Goal: Information Seeking & Learning: Learn about a topic

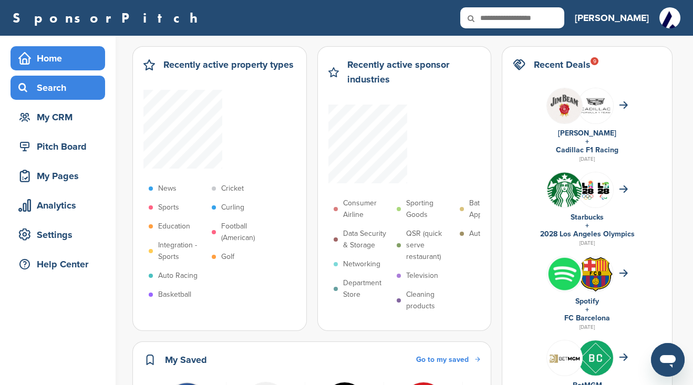
click at [50, 84] on div "Search" at bounding box center [60, 87] width 89 height 19
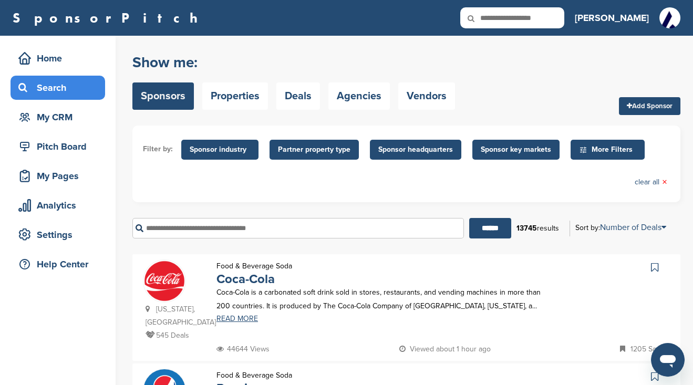
click at [496, 17] on icon at bounding box center [478, 18] width 36 height 22
drag, startPoint x: 529, startPoint y: 17, endPoint x: 523, endPoint y: 17, distance: 6.3
click at [496, 17] on icon at bounding box center [478, 18] width 36 height 22
click at [559, 16] on input "text" at bounding box center [512, 17] width 104 height 21
paste input "**********"
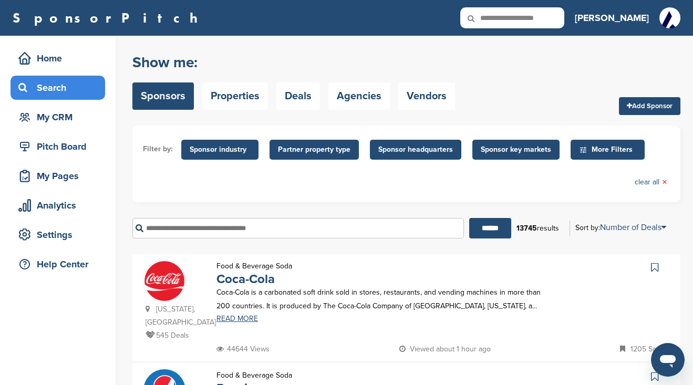
type input "**********"
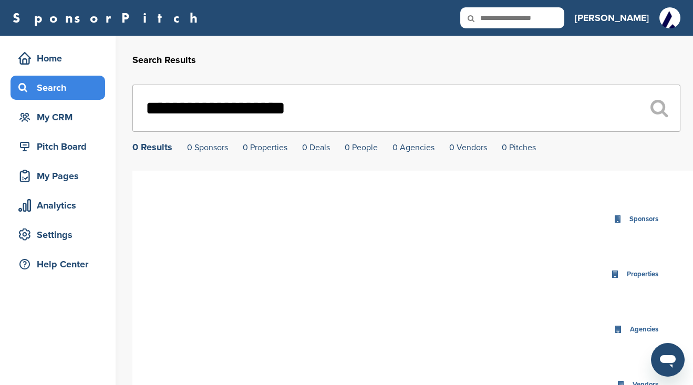
click at [42, 91] on div "Search" at bounding box center [60, 87] width 89 height 19
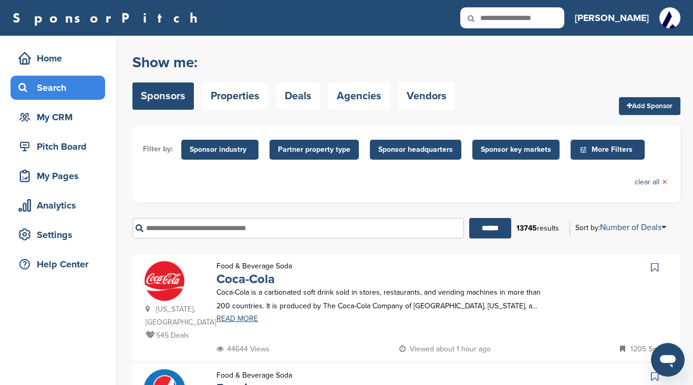
click at [209, 151] on span "Sponsor industry" at bounding box center [220, 150] width 60 height 12
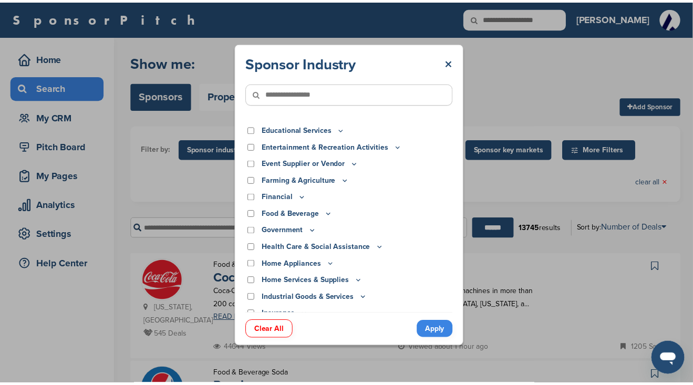
scroll to position [10, 0]
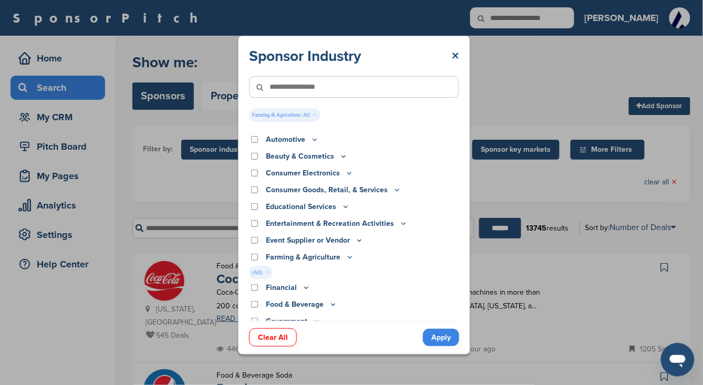
click at [433, 335] on link "Apply" at bounding box center [441, 337] width 36 height 17
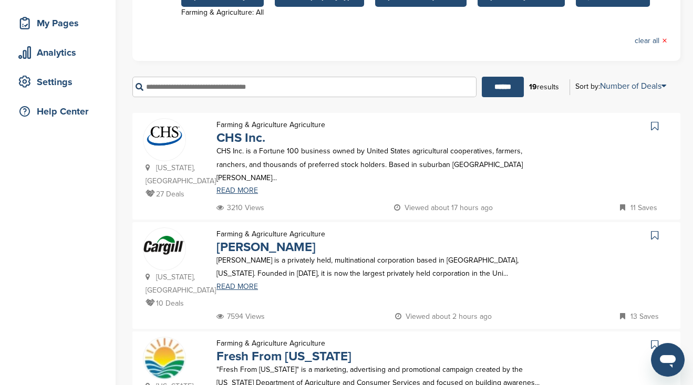
scroll to position [210, 0]
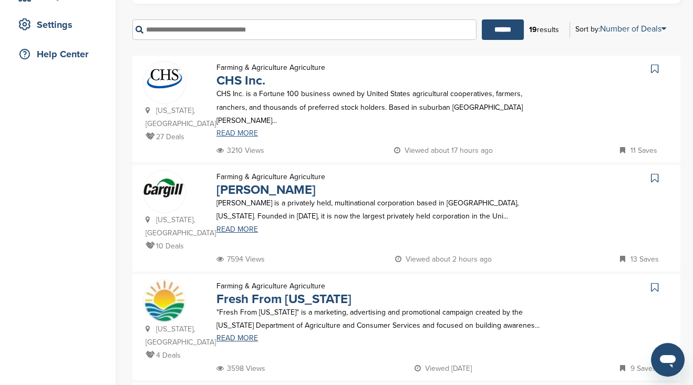
click at [240, 130] on link "READ MORE" at bounding box center [380, 133] width 327 height 7
click at [149, 136] on icon at bounding box center [151, 135] width 11 height 7
click at [446, 366] on div "Florida, USA 4 Deals Farming & Agriculture Agriculture Fresh From Florida "Fres…" at bounding box center [406, 327] width 548 height 107
click at [447, 364] on div "Florida, USA 4 Deals Farming & Agriculture Agriculture Fresh From Florida "Fres…" at bounding box center [406, 327] width 548 height 107
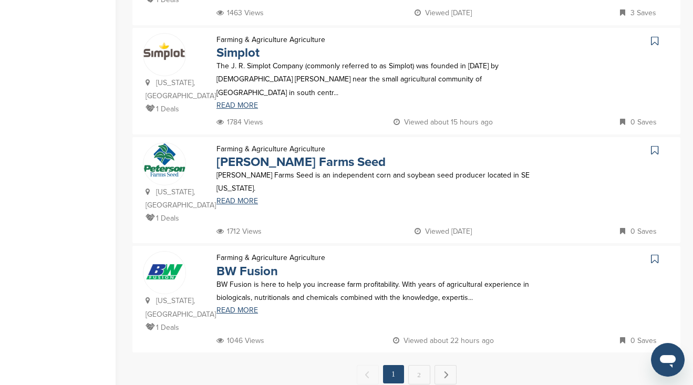
scroll to position [1005, 0]
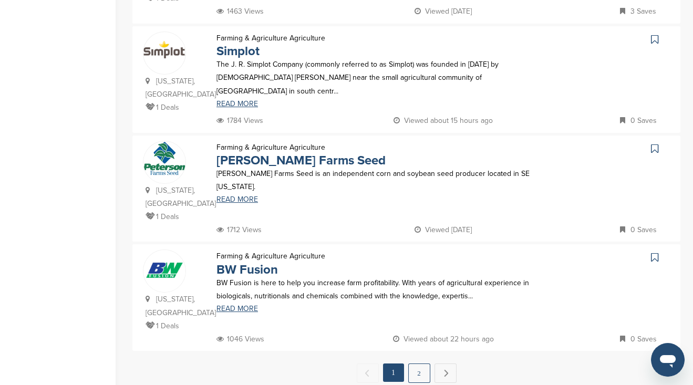
click at [419, 364] on link "2" at bounding box center [419, 373] width 22 height 19
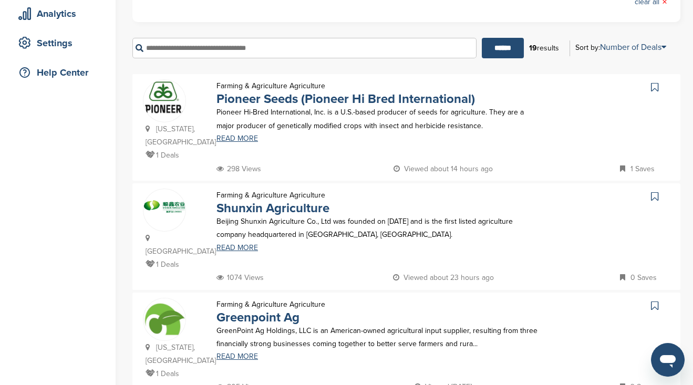
scroll to position [160, 0]
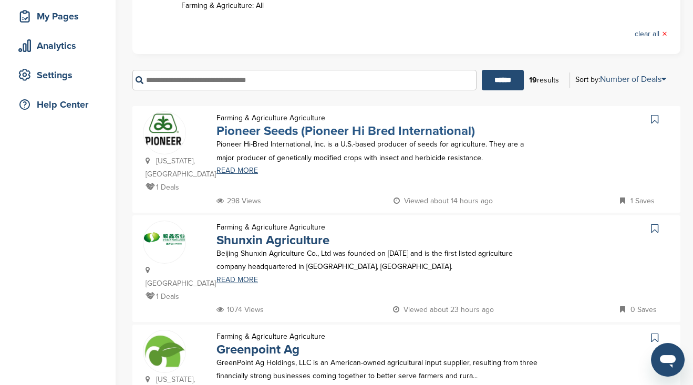
click at [258, 131] on link "Pioneer Seeds (Pioneer Hi Bred International)" at bounding box center [346, 131] width 259 height 15
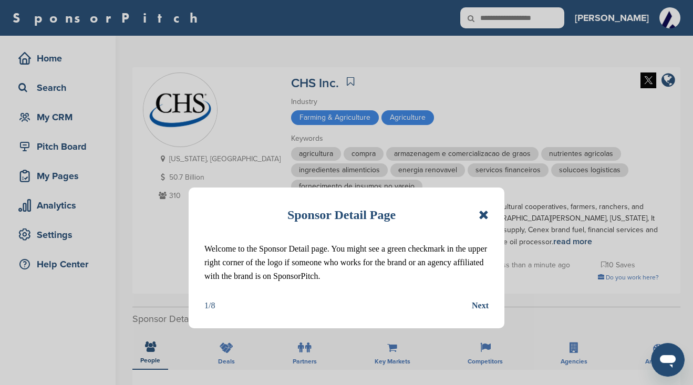
click at [482, 213] on icon at bounding box center [484, 215] width 10 height 13
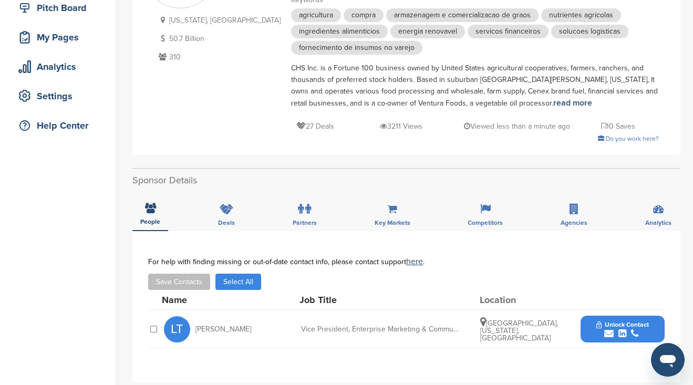
scroll to position [140, 0]
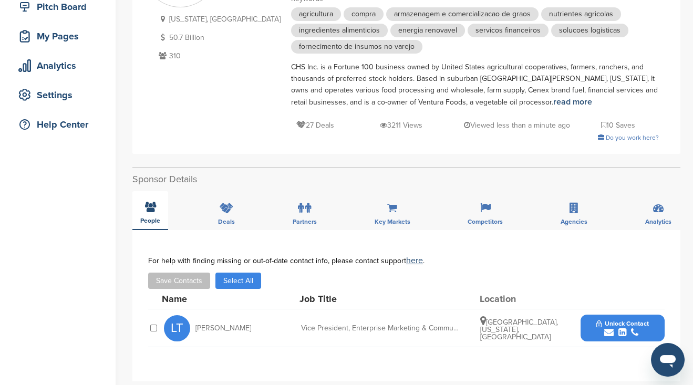
click at [148, 211] on icon at bounding box center [150, 207] width 11 height 11
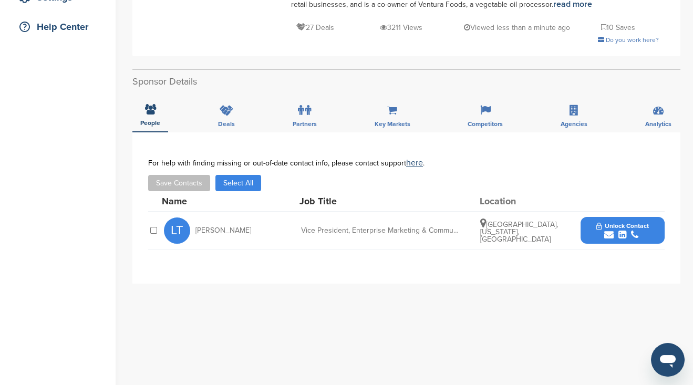
scroll to position [280, 0]
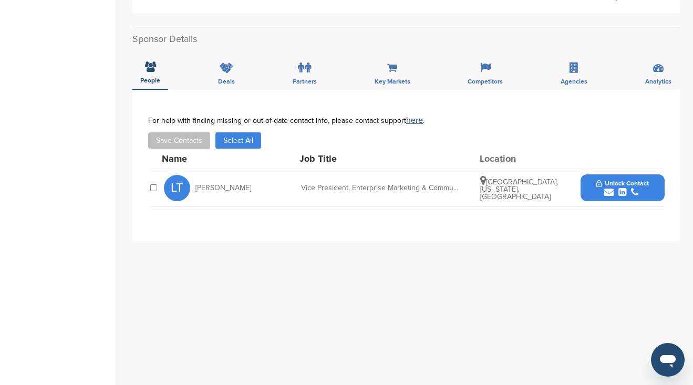
click at [607, 190] on icon "submit" at bounding box center [609, 192] width 9 height 9
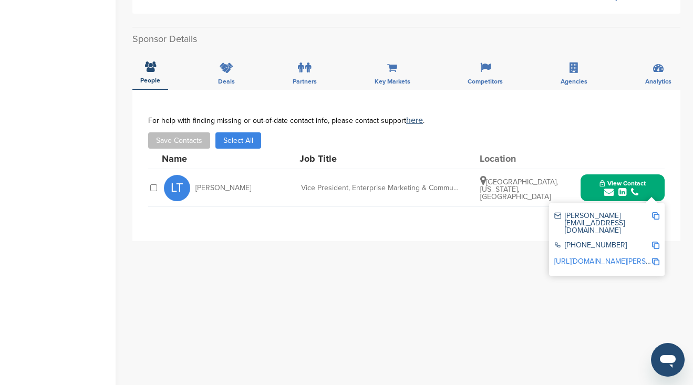
click at [310, 185] on div "Vice President, Enterprise Marketing & Communication" at bounding box center [380, 188] width 158 height 7
click at [563, 142] on div "Save Contacts Select All" at bounding box center [406, 140] width 517 height 16
click at [617, 301] on div "**********" at bounding box center [406, 300] width 548 height 421
click at [636, 257] on link "https://www.linkedin.com/in/linda-tank-014a0911" at bounding box center [619, 261] width 128 height 9
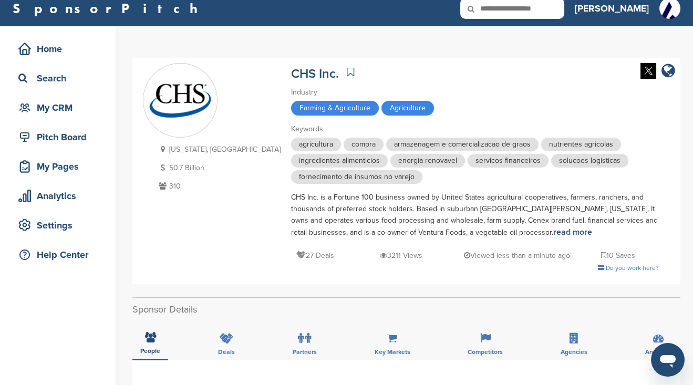
scroll to position [0, 0]
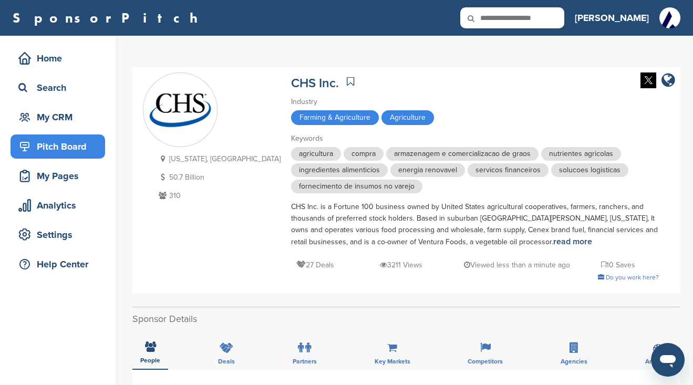
click at [44, 143] on div "Pitch Board" at bounding box center [60, 146] width 89 height 19
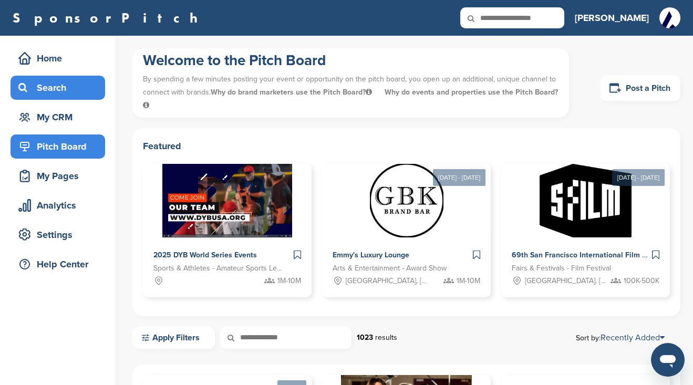
click at [44, 85] on div "Search" at bounding box center [60, 87] width 89 height 19
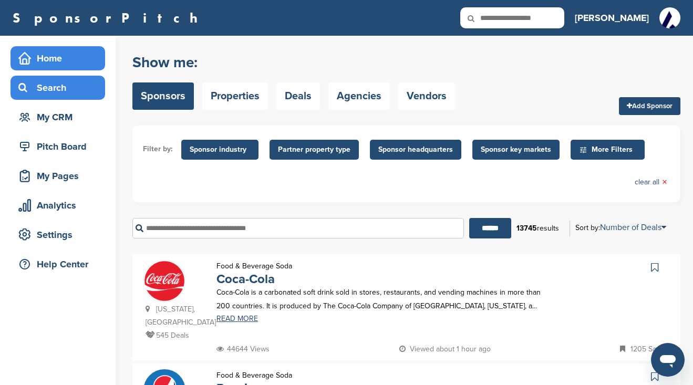
drag, startPoint x: 0, startPoint y: 0, endPoint x: 45, endPoint y: 62, distance: 76.4
click at [45, 62] on div "Home" at bounding box center [60, 58] width 89 height 19
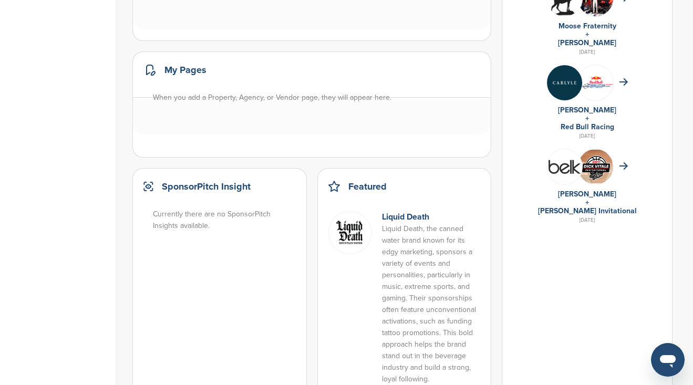
scroll to position [771, 0]
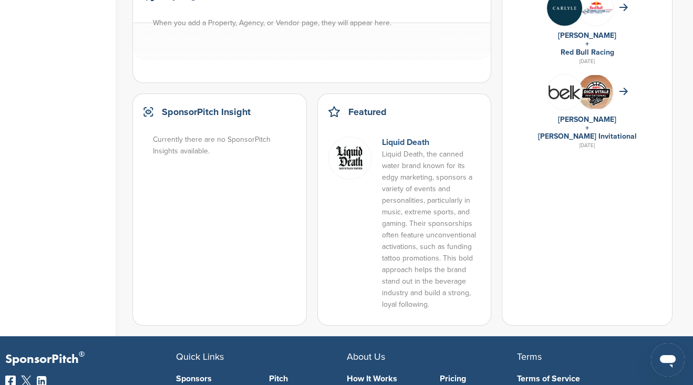
click at [396, 138] on link "Liquid Death" at bounding box center [405, 142] width 47 height 11
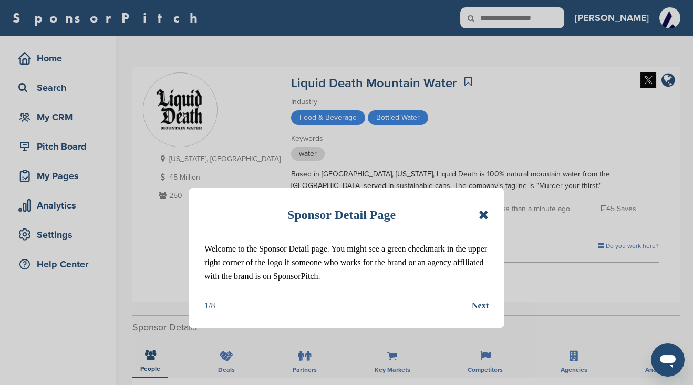
click at [482, 212] on icon at bounding box center [484, 215] width 10 height 13
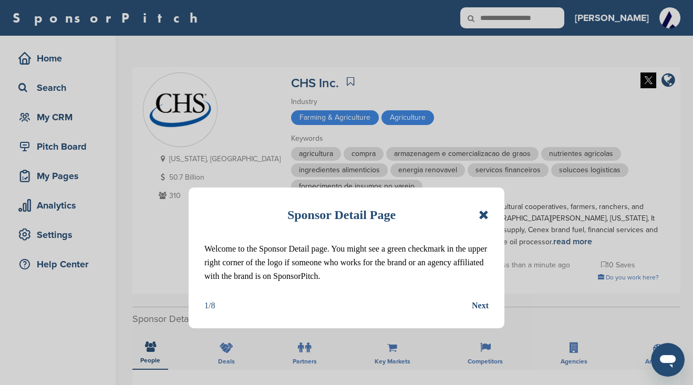
click at [483, 214] on icon at bounding box center [484, 215] width 10 height 13
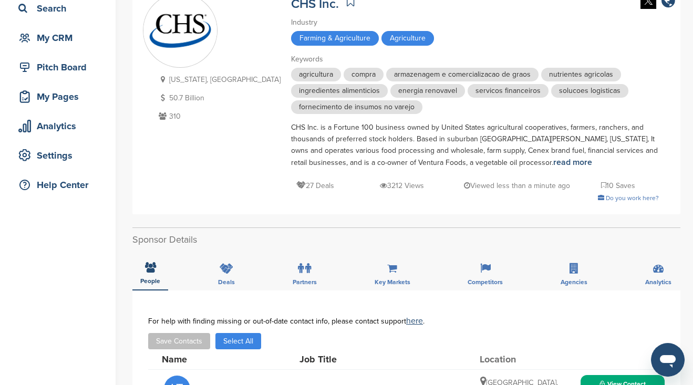
scroll to position [70, 0]
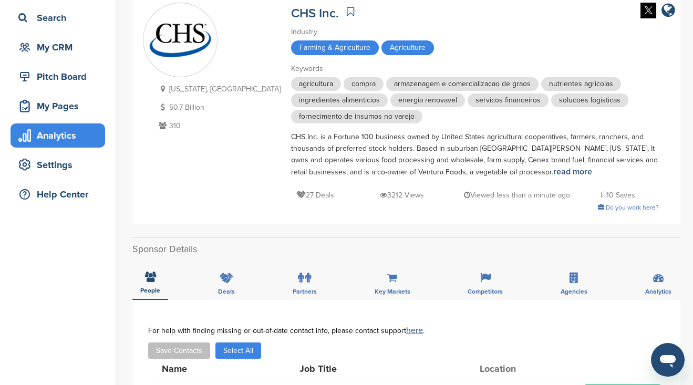
click at [48, 131] on div "Analytics" at bounding box center [60, 135] width 89 height 19
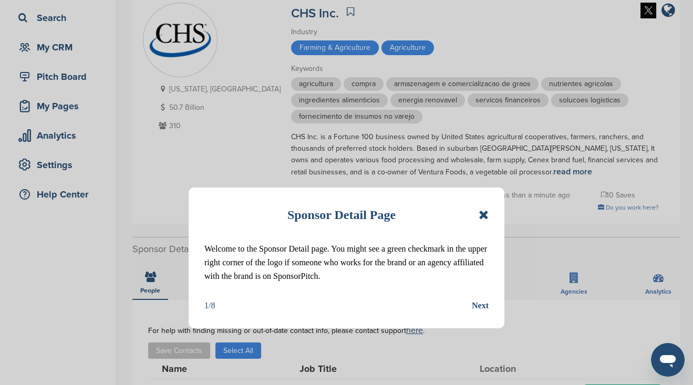
click at [486, 213] on icon at bounding box center [484, 215] width 10 height 13
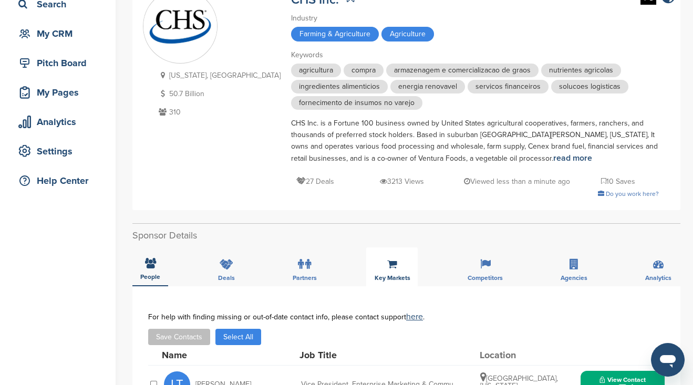
scroll to position [70, 0]
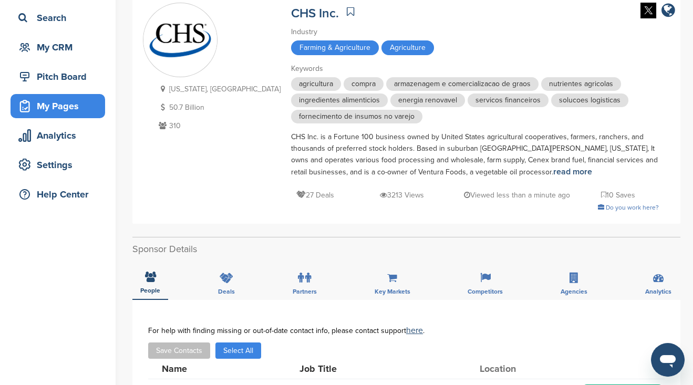
click at [44, 106] on div "My Pages" at bounding box center [60, 106] width 89 height 19
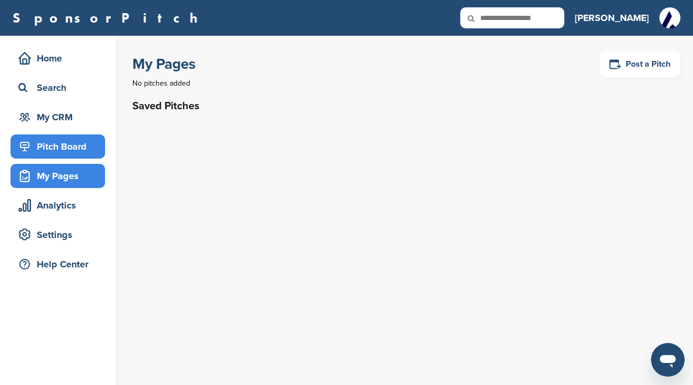
click at [63, 147] on div "Pitch Board" at bounding box center [60, 146] width 89 height 19
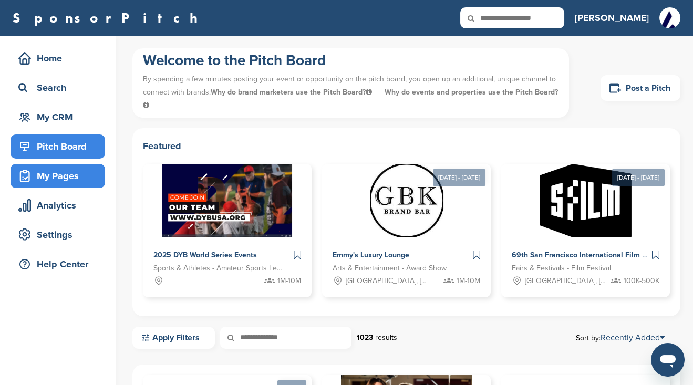
click at [56, 179] on div "My Pages" at bounding box center [60, 176] width 89 height 19
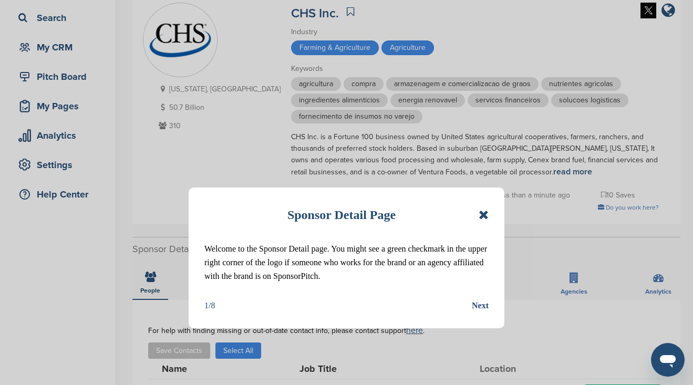
click at [477, 313] on div "Next" at bounding box center [480, 306] width 17 height 14
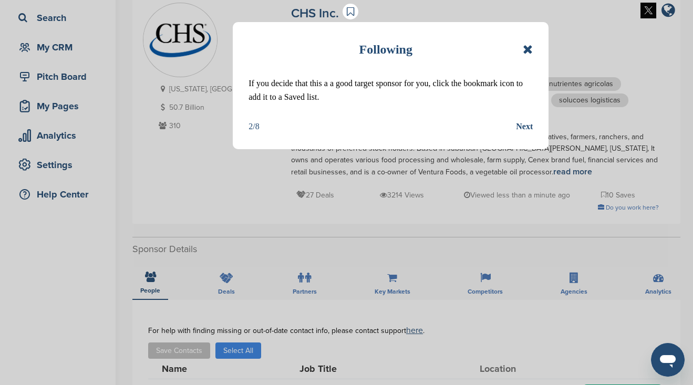
click at [529, 50] on icon at bounding box center [528, 49] width 10 height 13
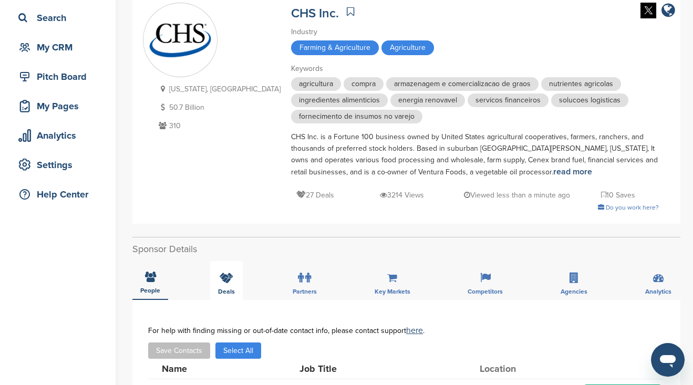
click at [226, 278] on icon at bounding box center [227, 278] width 14 height 11
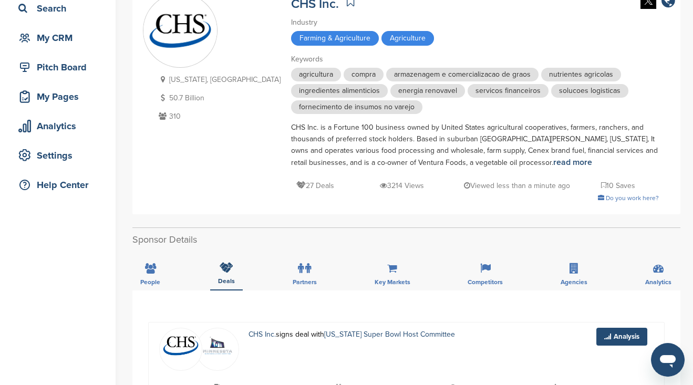
scroll to position [70, 0]
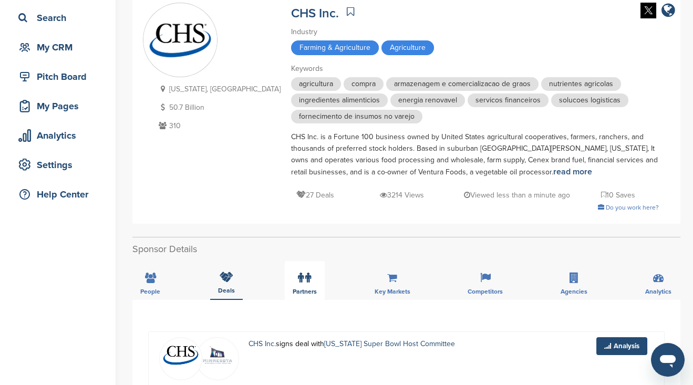
click at [302, 284] on label at bounding box center [304, 278] width 13 height 21
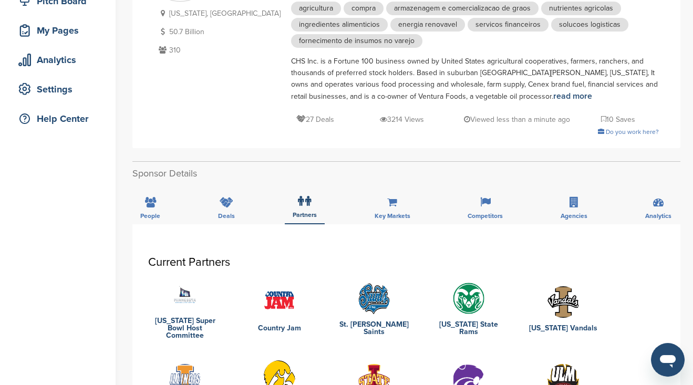
scroll to position [140, 0]
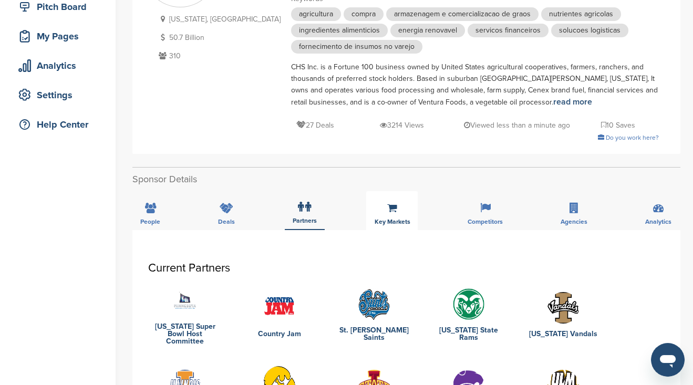
click at [396, 212] on icon at bounding box center [392, 208] width 10 height 11
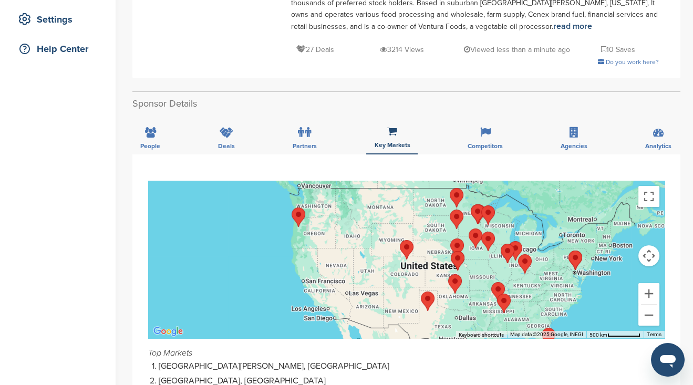
scroll to position [210, 0]
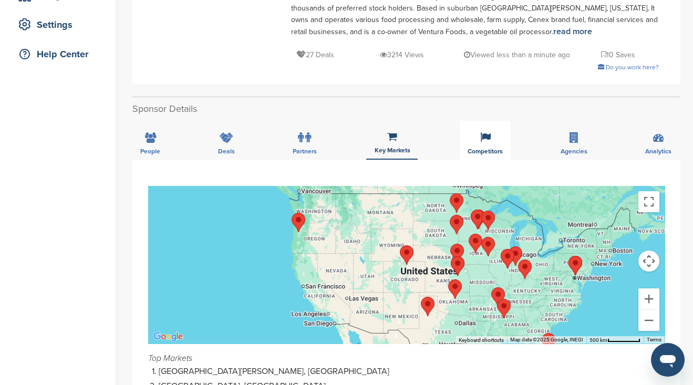
click at [483, 147] on div "Competitors" at bounding box center [485, 140] width 51 height 39
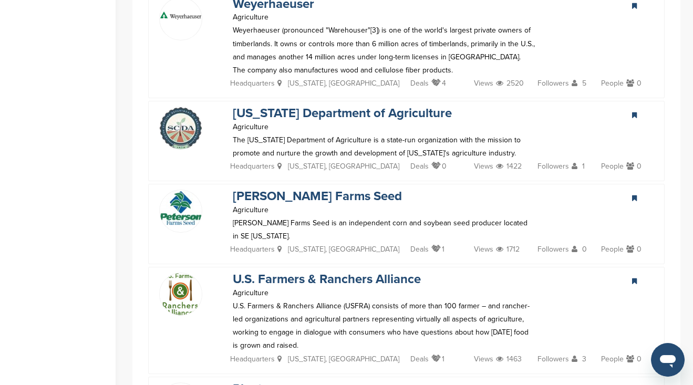
scroll to position [1191, 0]
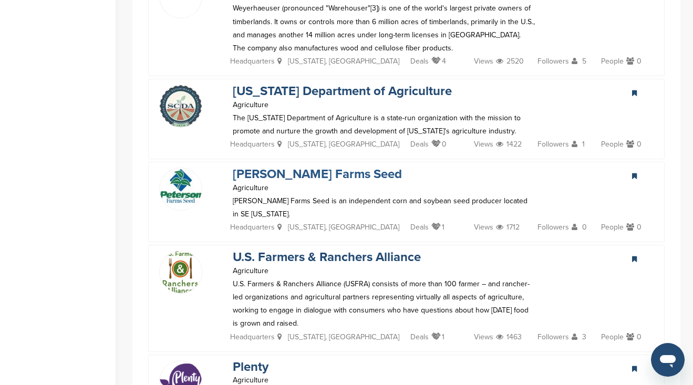
click at [254, 167] on link "[PERSON_NAME] Farms Seed" at bounding box center [317, 174] width 169 height 15
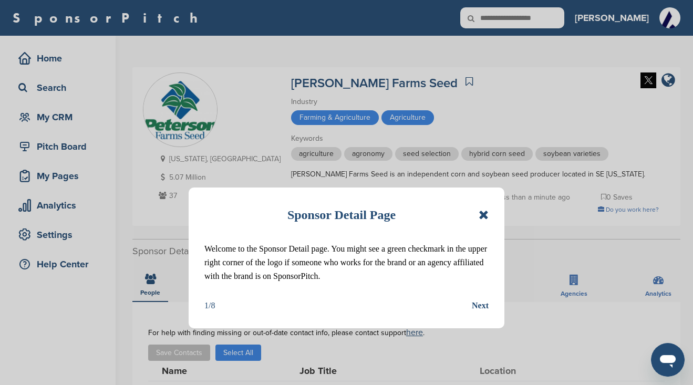
click at [487, 214] on icon at bounding box center [484, 215] width 10 height 13
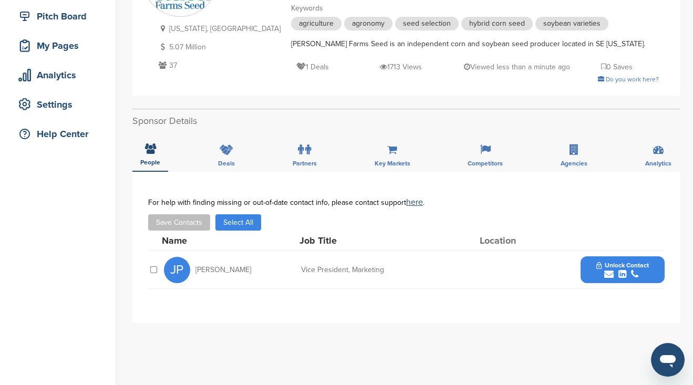
scroll to position [140, 0]
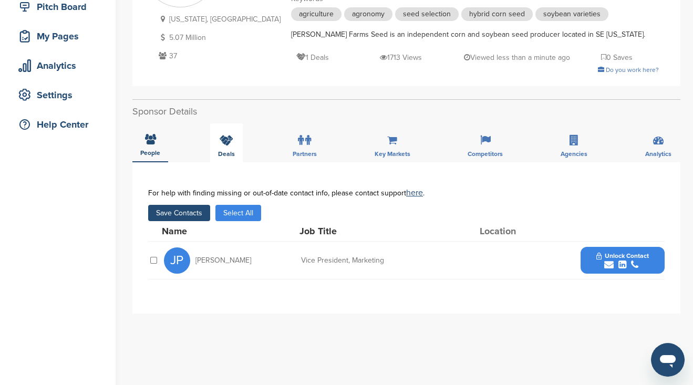
click at [223, 152] on span "Deals" at bounding box center [226, 154] width 17 height 6
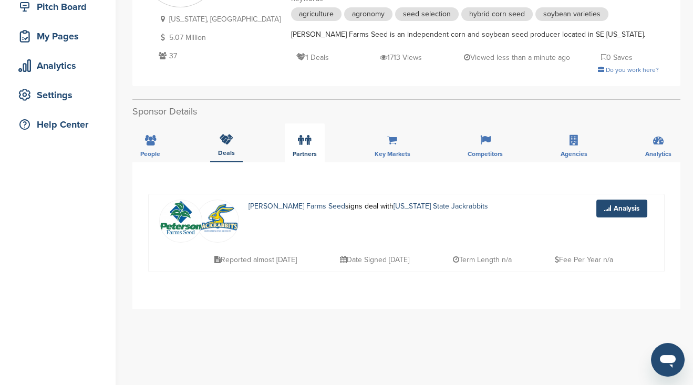
click at [305, 144] on icon at bounding box center [308, 140] width 6 height 11
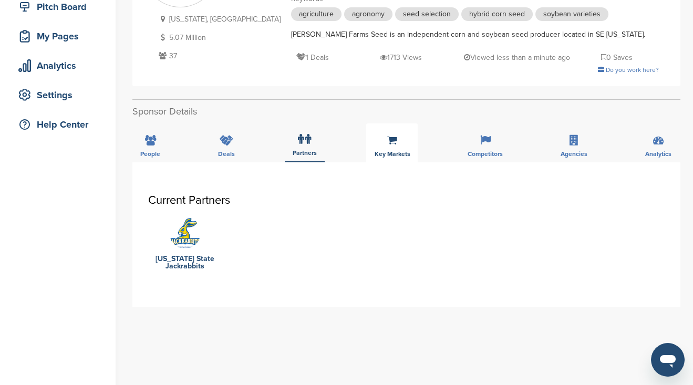
click at [394, 147] on div "Key Markets" at bounding box center [392, 143] width 52 height 39
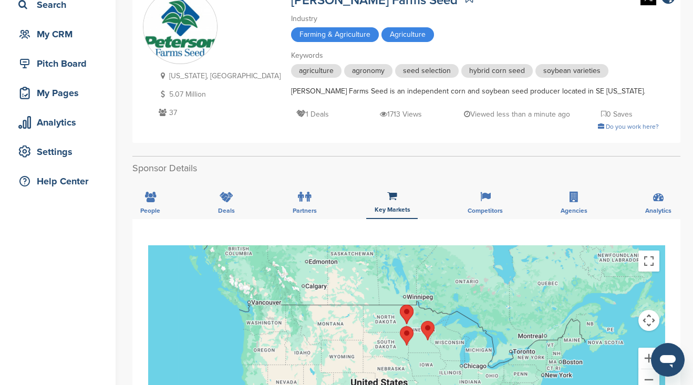
scroll to position [70, 0]
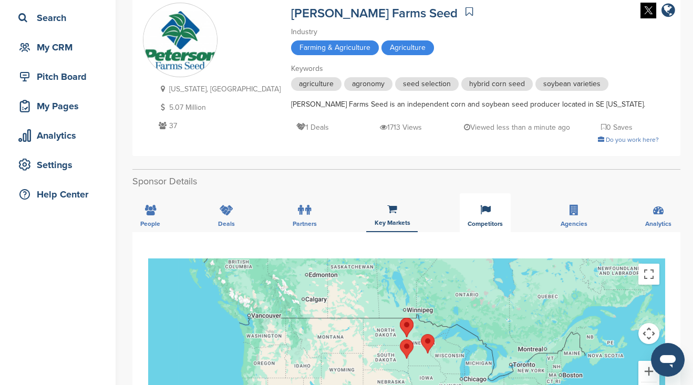
click at [479, 219] on div "Competitors" at bounding box center [485, 212] width 51 height 39
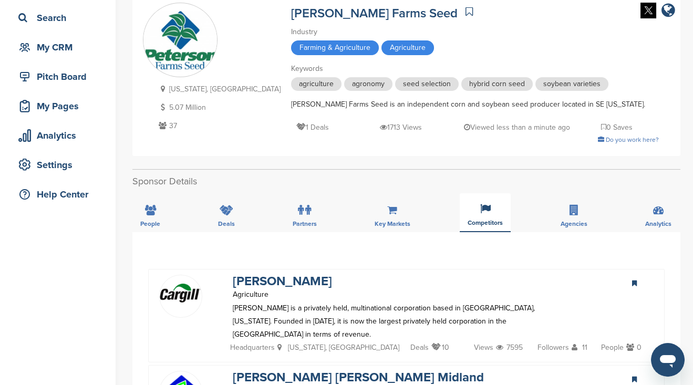
scroll to position [140, 0]
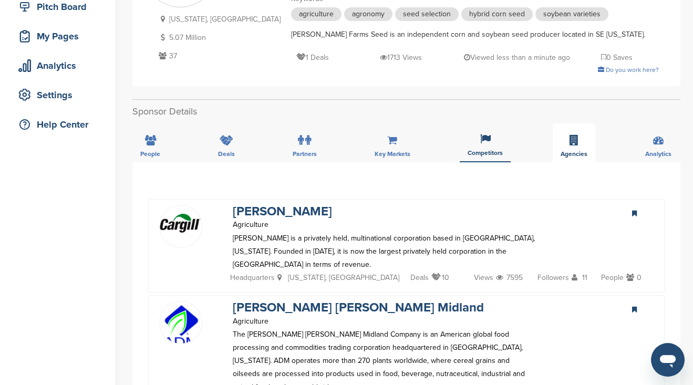
click at [576, 151] on span "Agencies" at bounding box center [574, 154] width 27 height 6
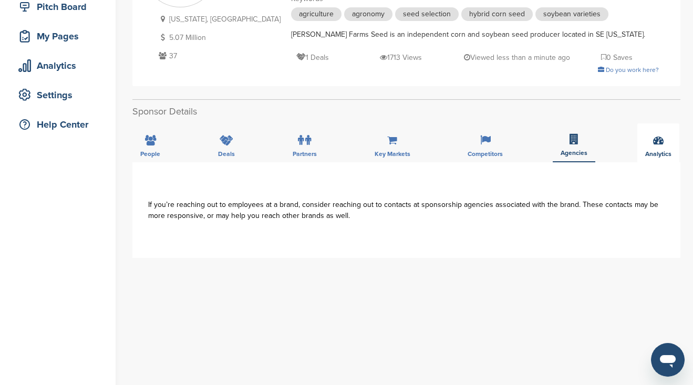
click at [658, 148] on div "Analytics" at bounding box center [659, 143] width 42 height 39
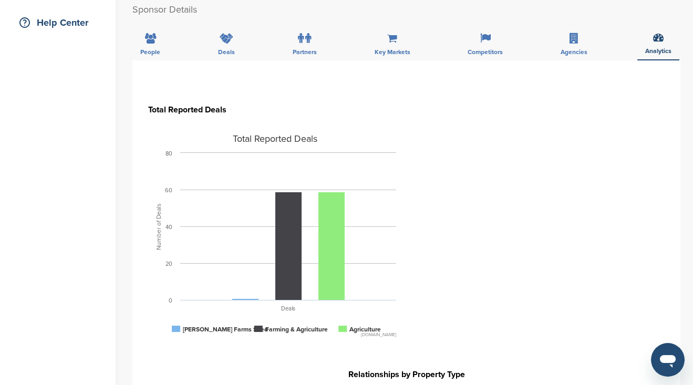
scroll to position [210, 0]
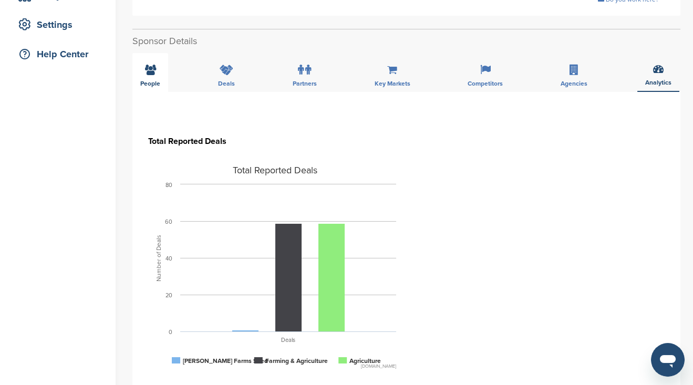
click at [145, 75] on icon at bounding box center [150, 70] width 11 height 11
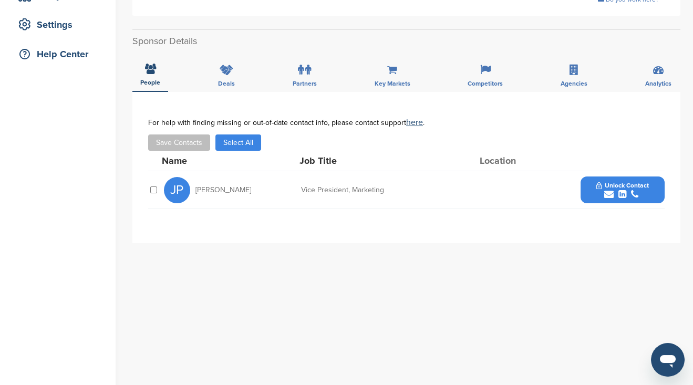
click at [613, 191] on icon "submit" at bounding box center [609, 194] width 9 height 9
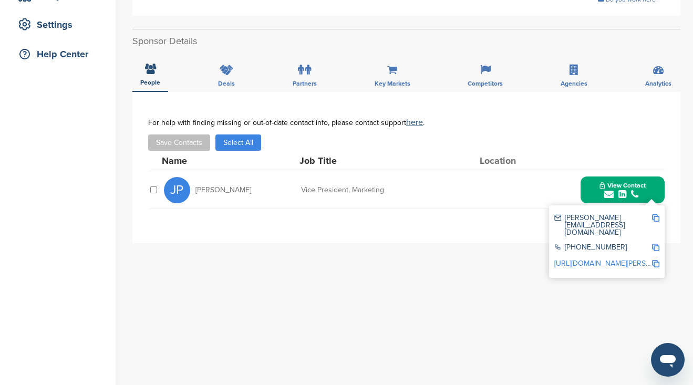
click at [583, 305] on div "**********" at bounding box center [406, 302] width 548 height 421
click at [516, 244] on div "**********" at bounding box center [406, 302] width 548 height 421
click at [371, 142] on div "Save Contacts Select All" at bounding box center [406, 143] width 517 height 16
click at [367, 99] on div "**********" at bounding box center [406, 167] width 548 height 151
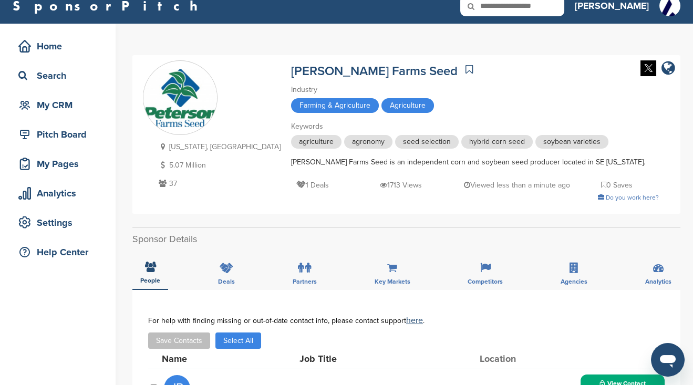
scroll to position [0, 0]
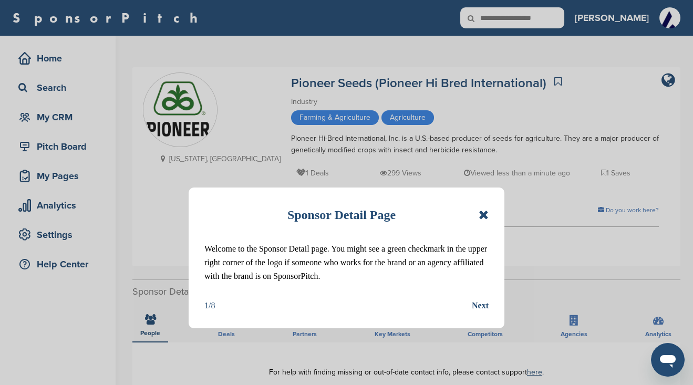
click at [484, 214] on icon at bounding box center [484, 215] width 10 height 13
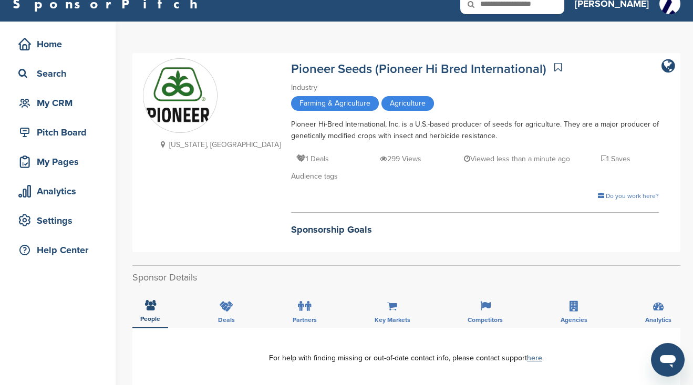
scroll to position [70, 0]
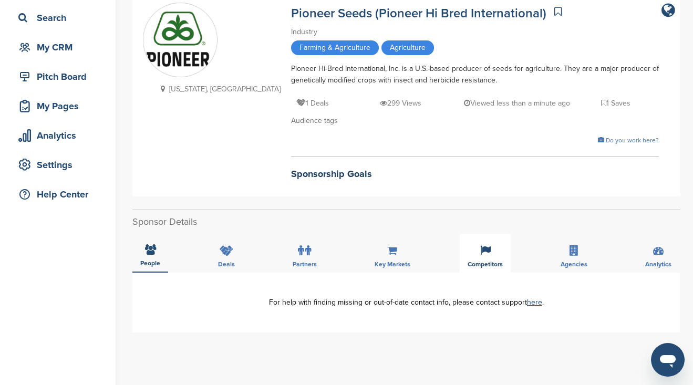
click at [481, 262] on span "Competitors" at bounding box center [485, 264] width 35 height 6
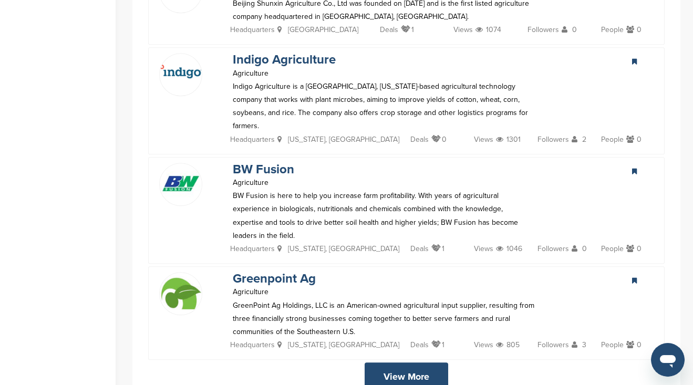
scroll to position [1892, 0]
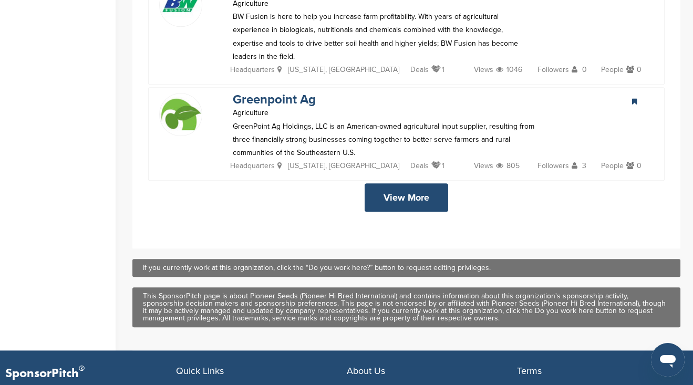
scroll to position [2103, 0]
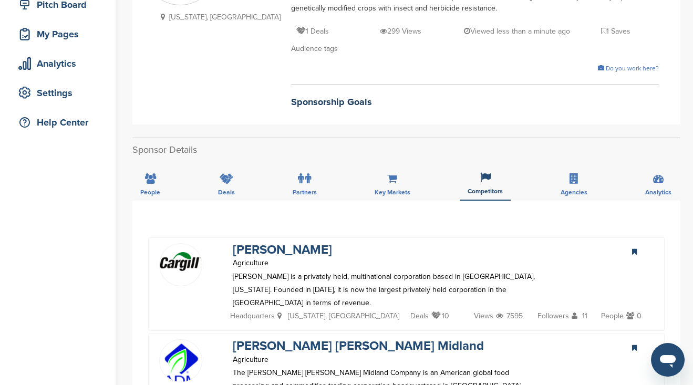
scroll to position [0, 0]
